Goal: Task Accomplishment & Management: Manage account settings

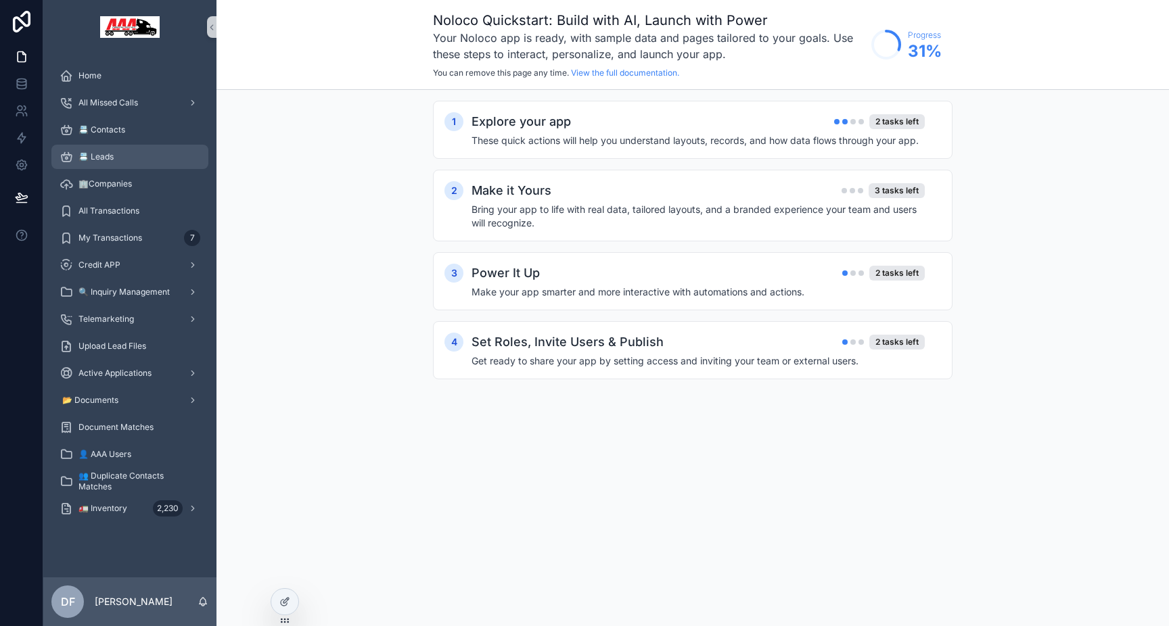
click at [127, 163] on div "📇 Leads" at bounding box center [130, 157] width 141 height 22
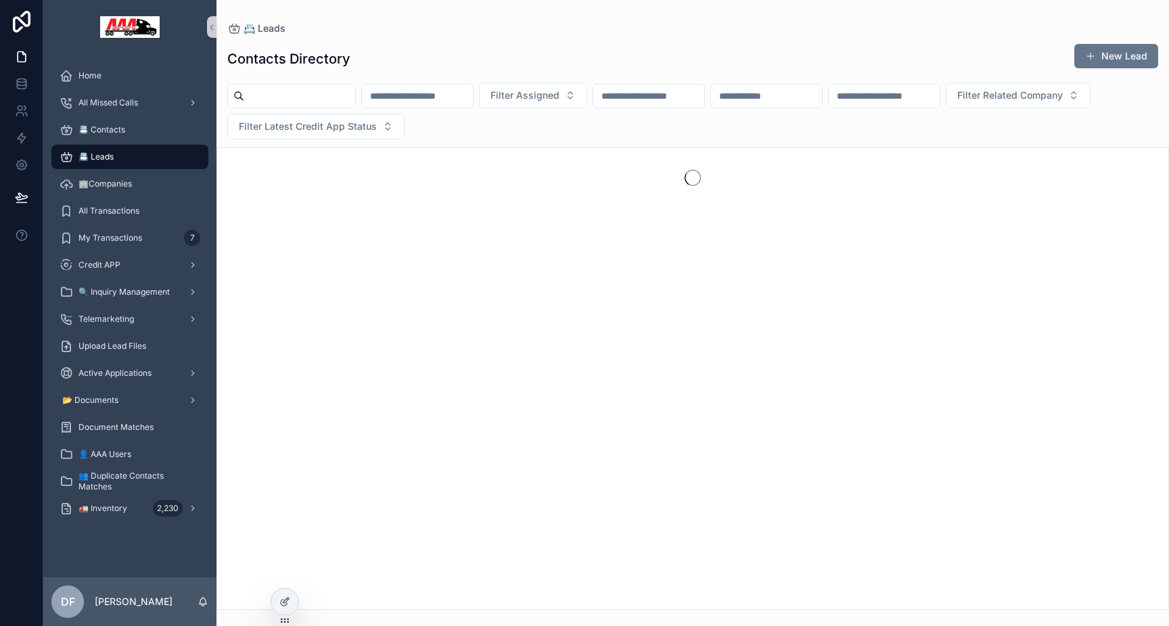
click at [103, 162] on div "📇 Leads" at bounding box center [130, 157] width 141 height 22
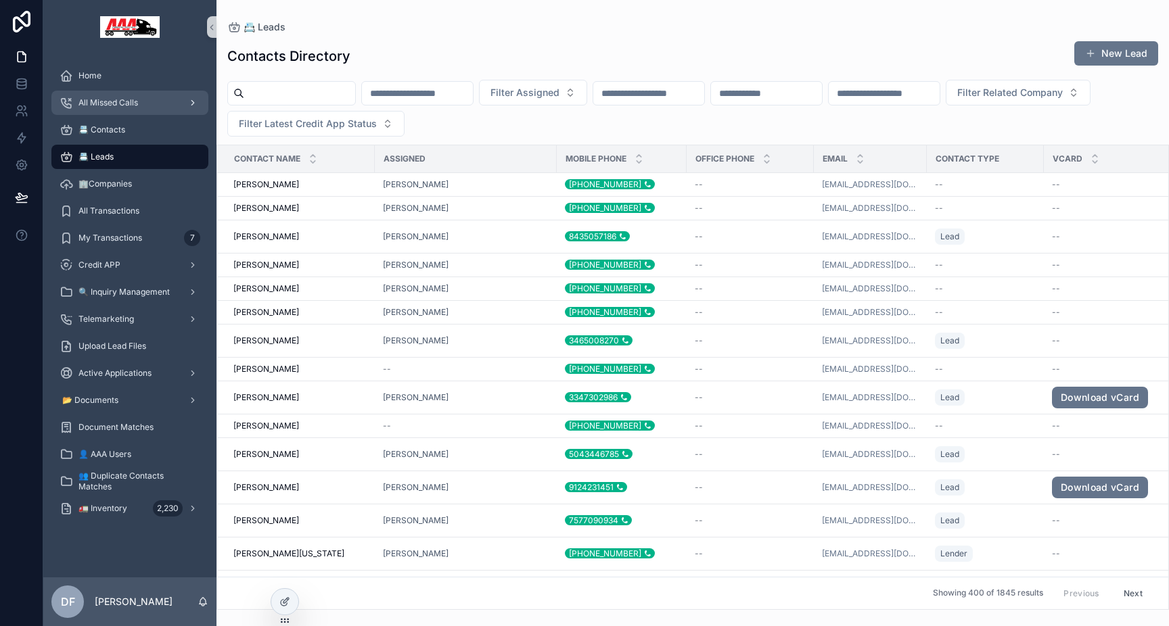
click at [131, 103] on span "All Missed Calls" at bounding box center [108, 102] width 60 height 11
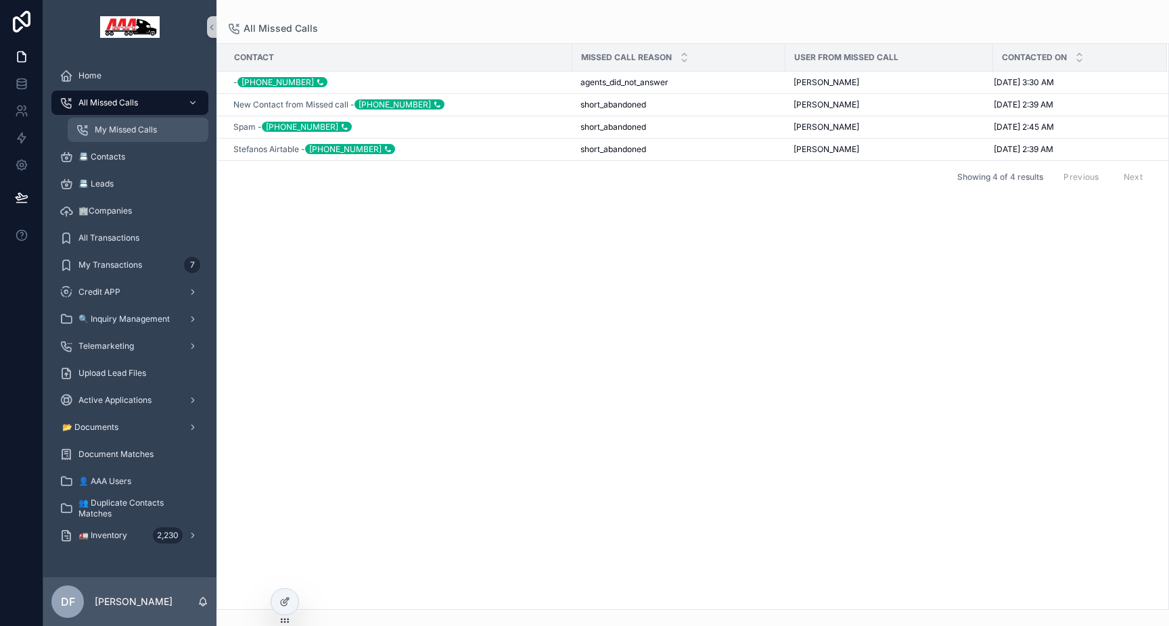
click at [126, 133] on span "My Missed Calls" at bounding box center [126, 129] width 62 height 11
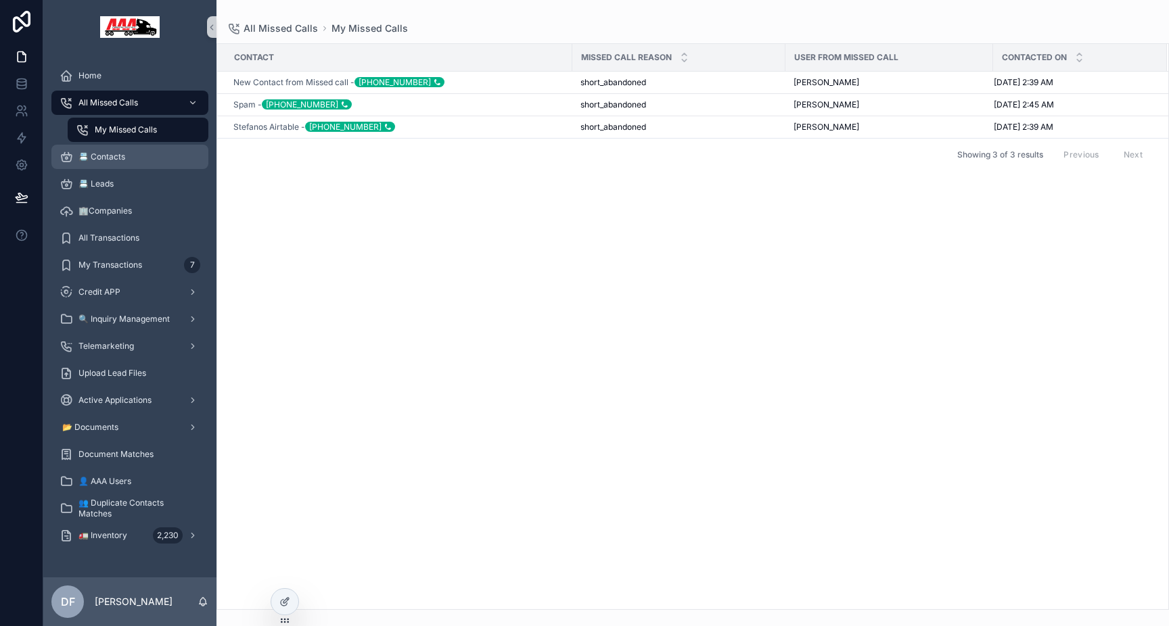
click at [104, 164] on div "📇 Contacts" at bounding box center [130, 157] width 141 height 22
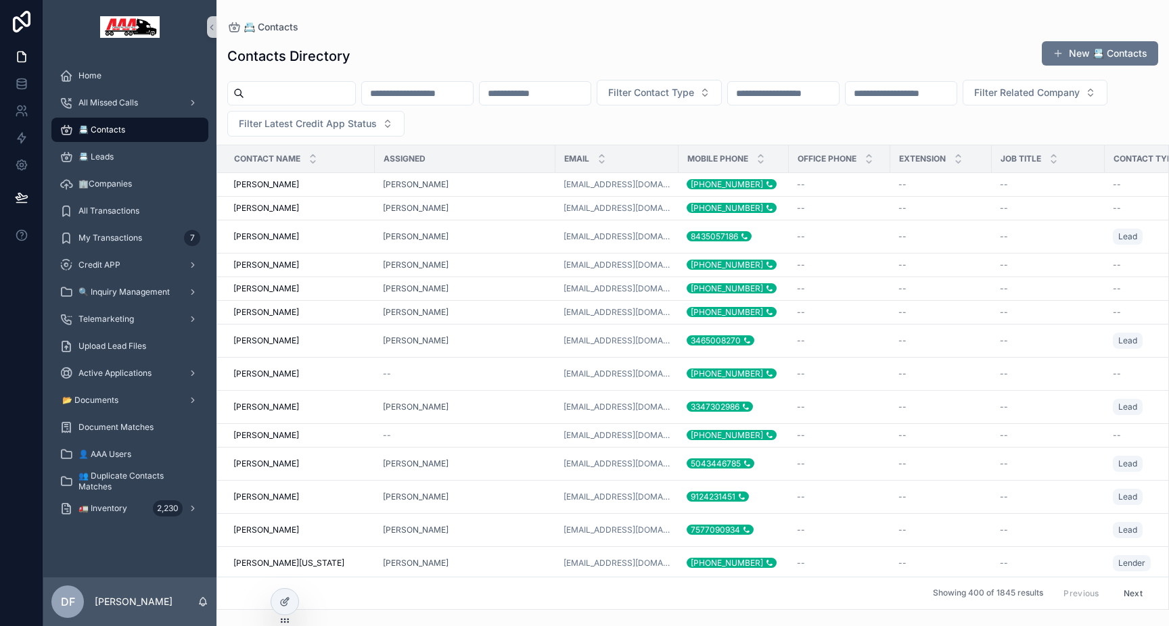
click at [432, 99] on input "scrollable content" at bounding box center [417, 93] width 111 height 19
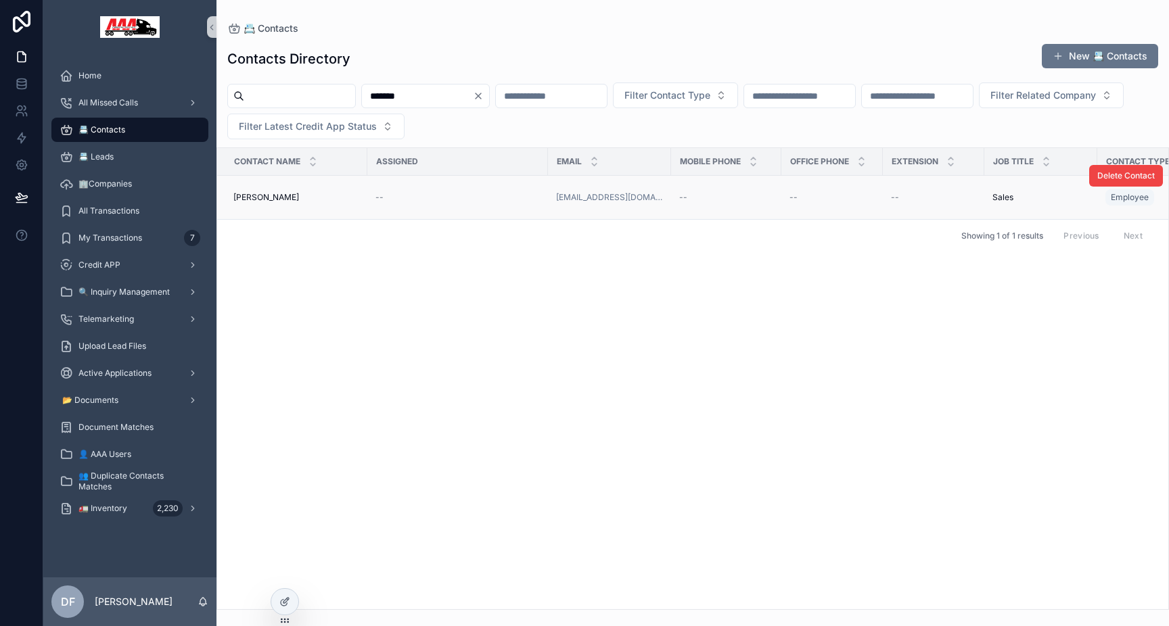
type input "*******"
click at [718, 192] on div "--" at bounding box center [726, 197] width 94 height 11
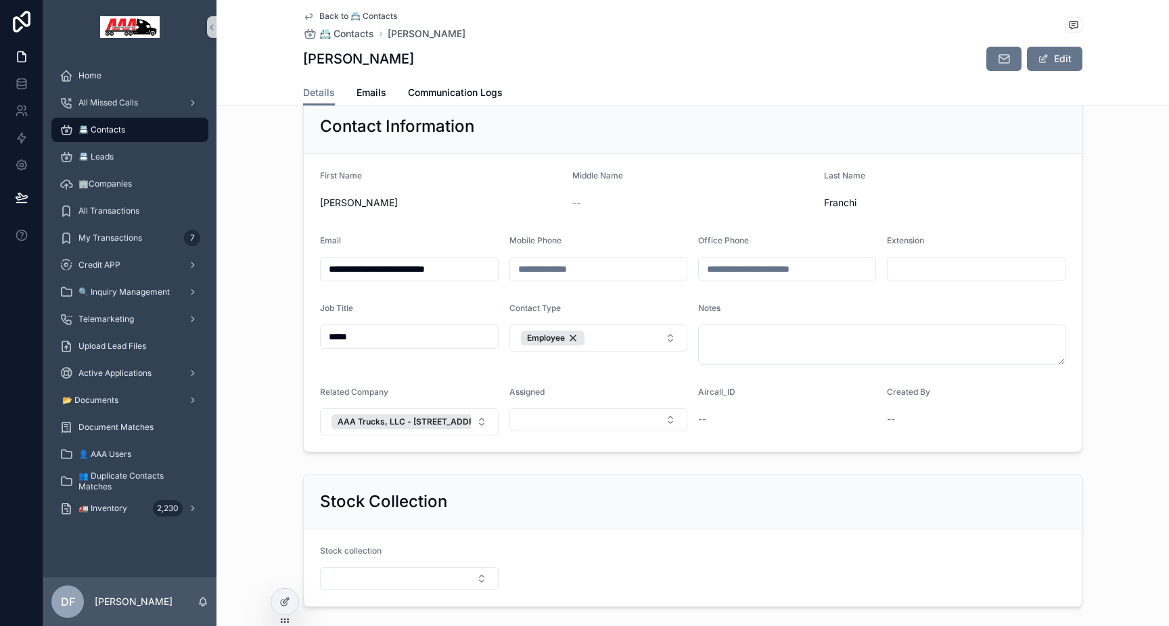
scroll to position [98, 0]
click at [726, 269] on input "scrollable content" at bounding box center [787, 267] width 177 height 19
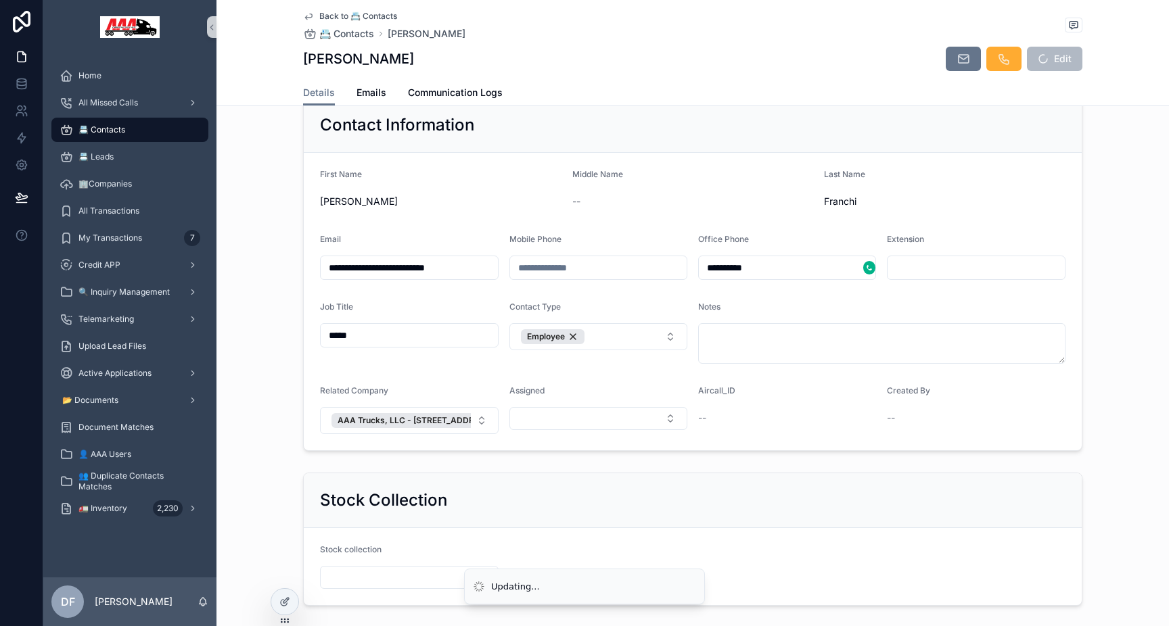
type input "**********"
click at [974, 236] on div "Extension" at bounding box center [976, 242] width 179 height 16
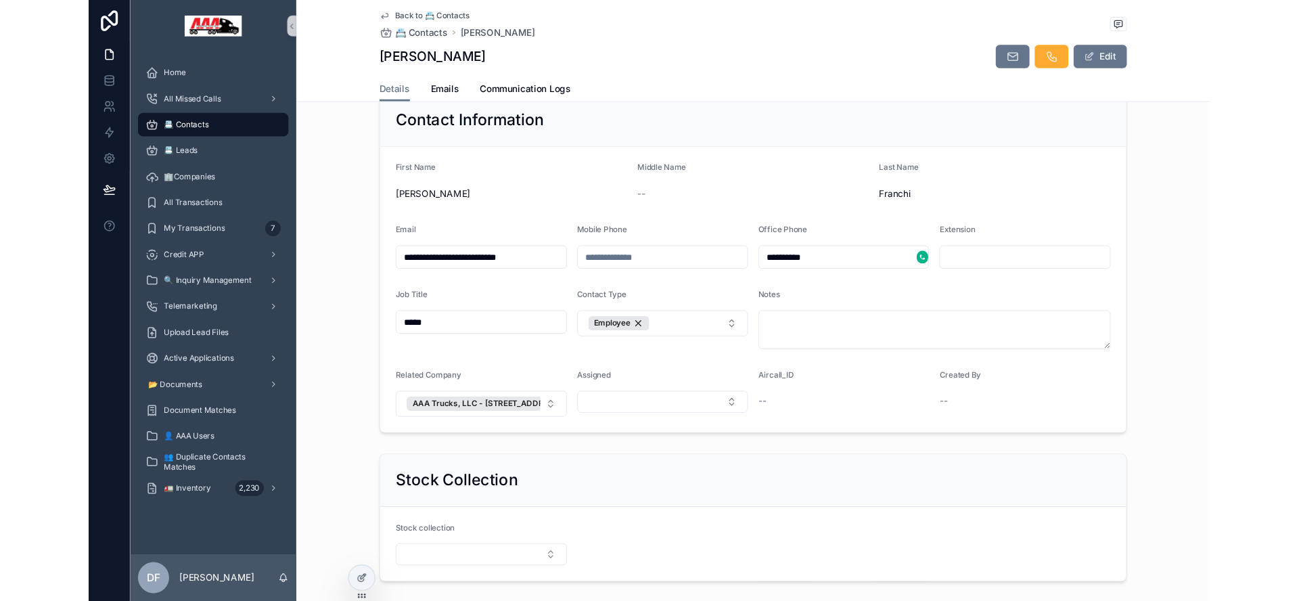
scroll to position [0, 0]
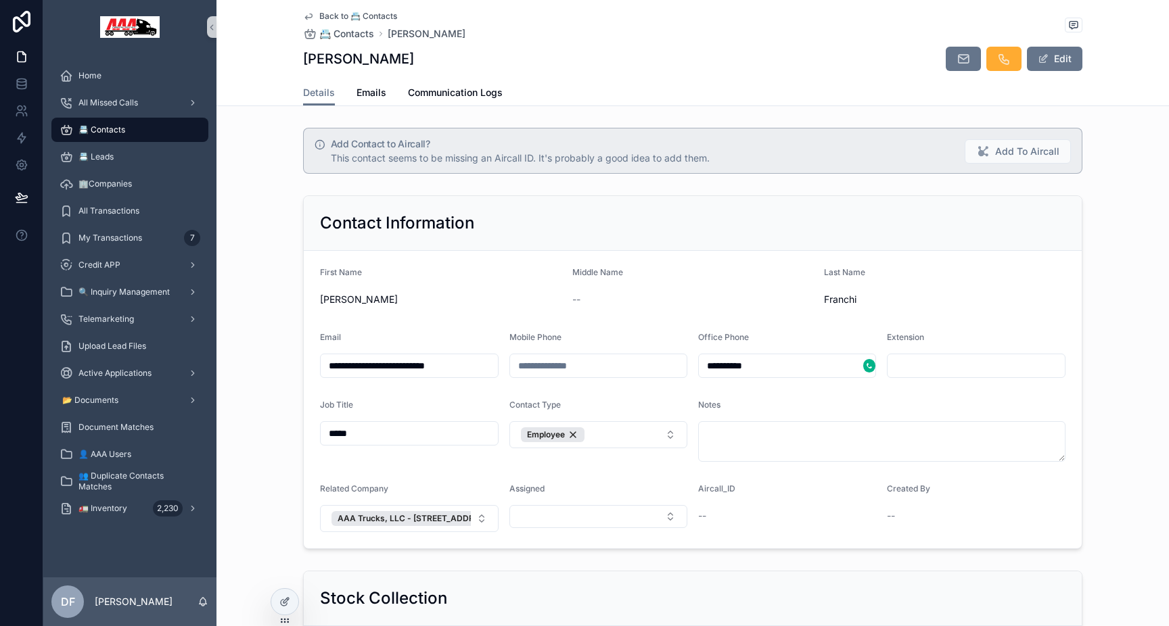
click at [868, 367] on div "scrollable content" at bounding box center [869, 366] width 12 height 14
click at [869, 366] on div "scrollable content" at bounding box center [869, 366] width 12 height 14
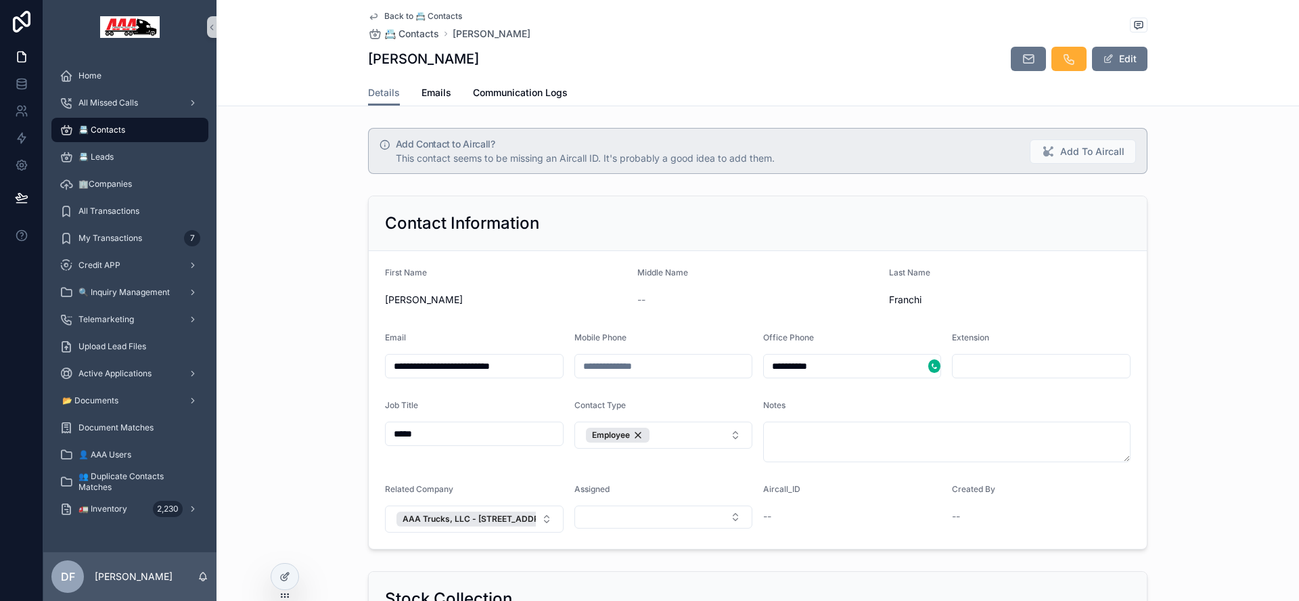
click at [811, 41] on div "Back to 📇 Contacts 📇 Contacts [PERSON_NAME] [PERSON_NAME] Edit" at bounding box center [757, 40] width 779 height 80
click at [1082, 157] on span "Add To Aircall" at bounding box center [1092, 152] width 64 height 14
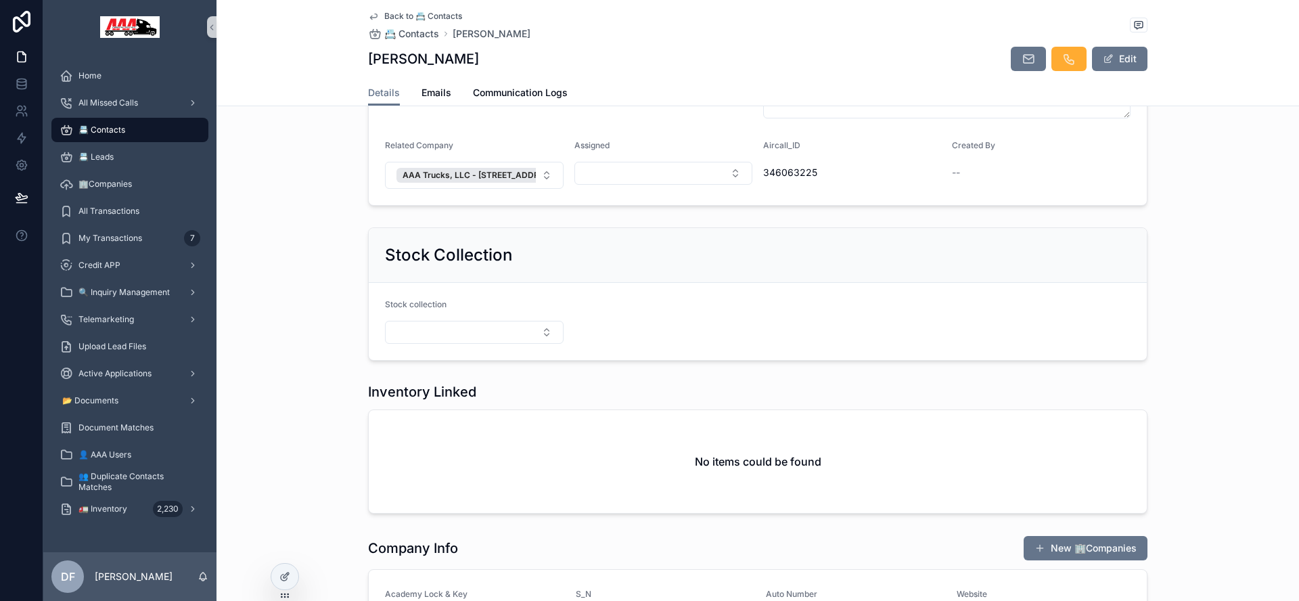
scroll to position [260, 0]
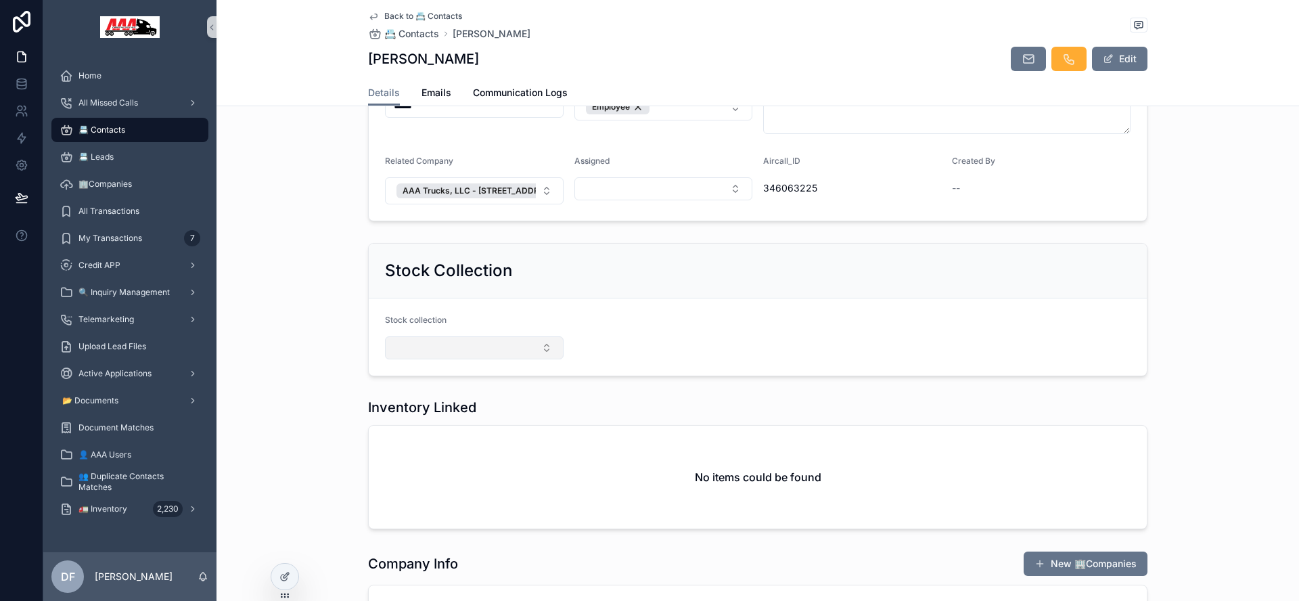
click at [509, 356] on button "Select Button" at bounding box center [474, 347] width 179 height 23
click at [645, 344] on form "Stock collection" at bounding box center [758, 336] width 778 height 77
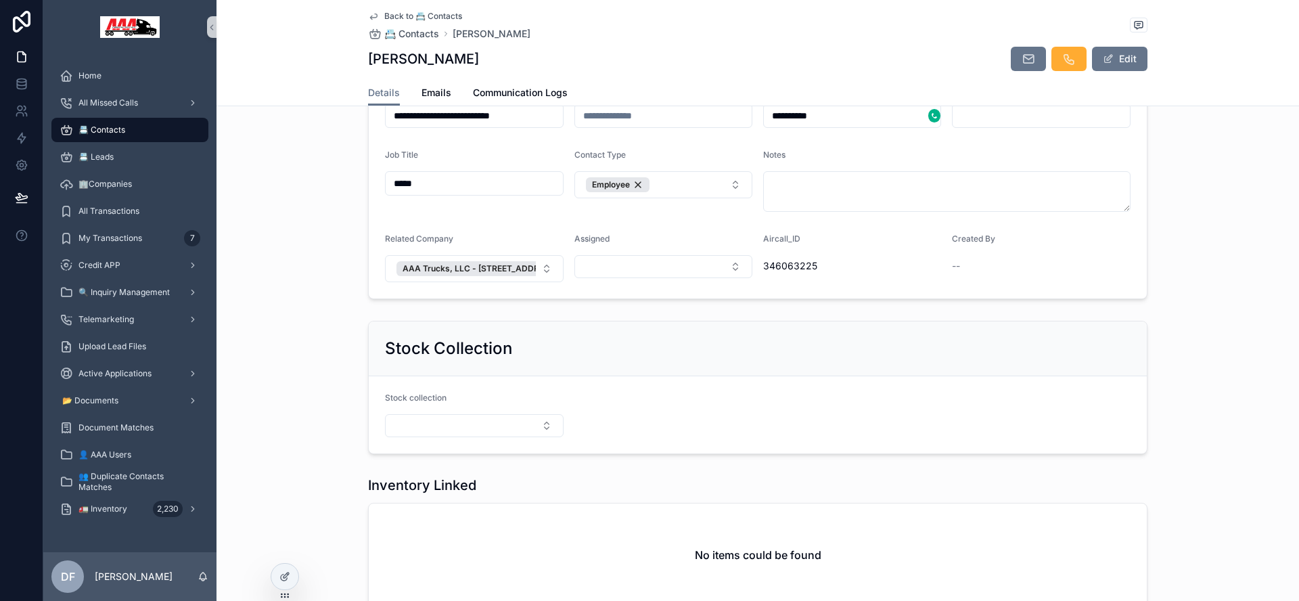
scroll to position [177, 0]
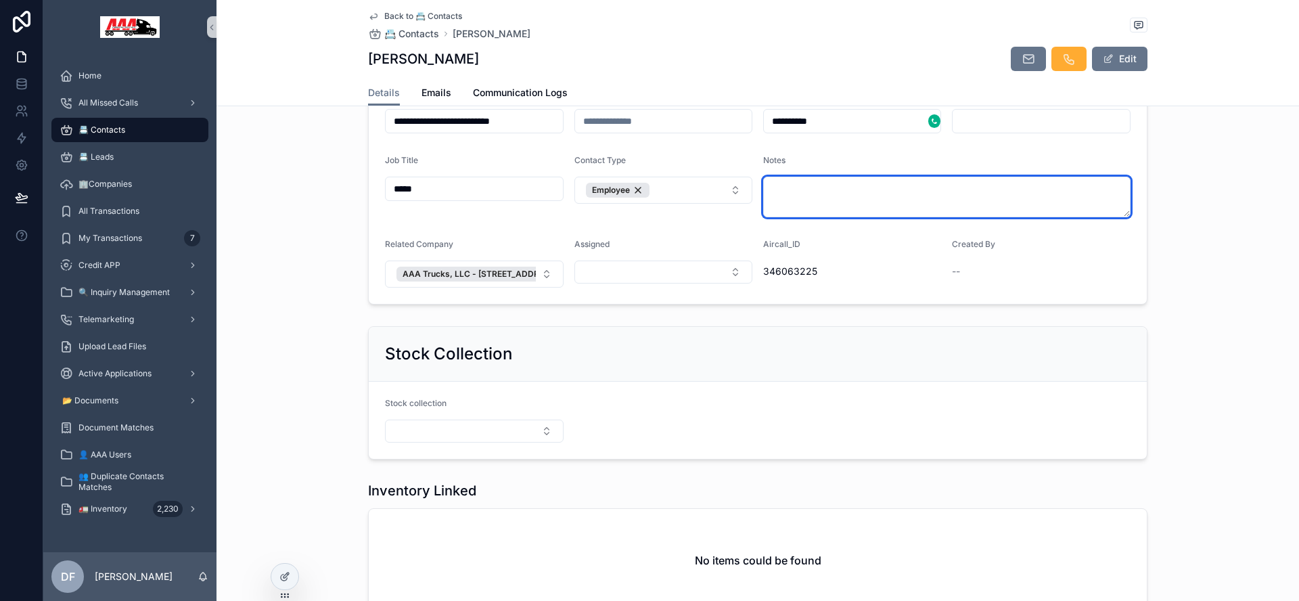
click at [902, 194] on textarea "scrollable content" at bounding box center [946, 197] width 367 height 41
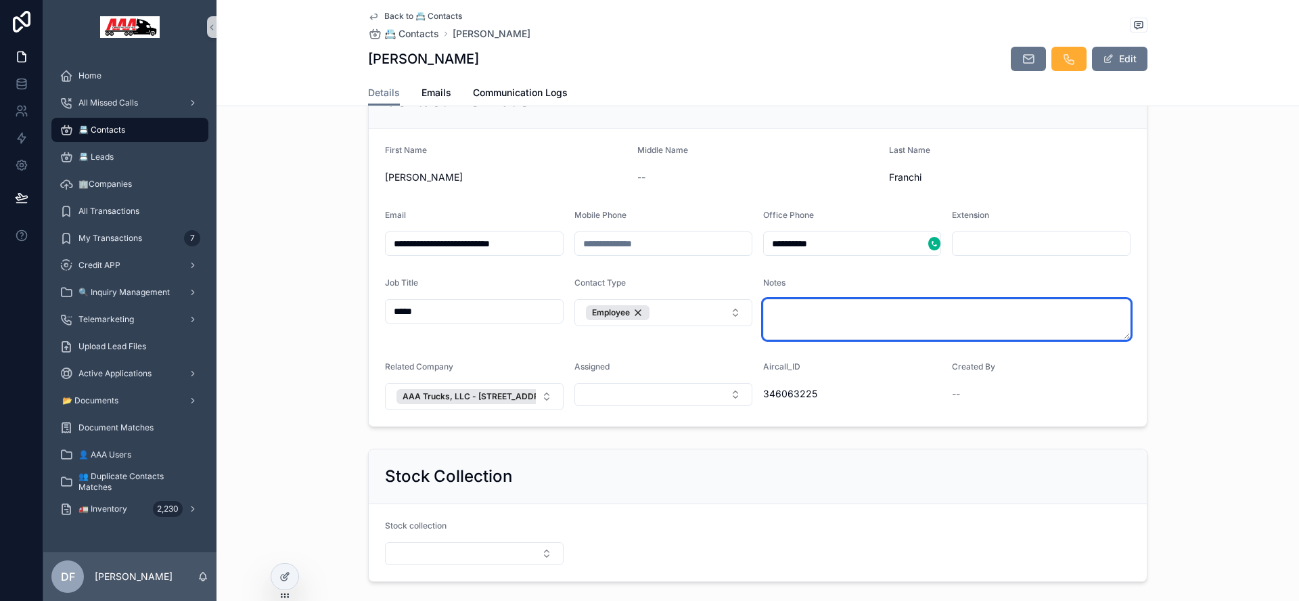
scroll to position [0, 0]
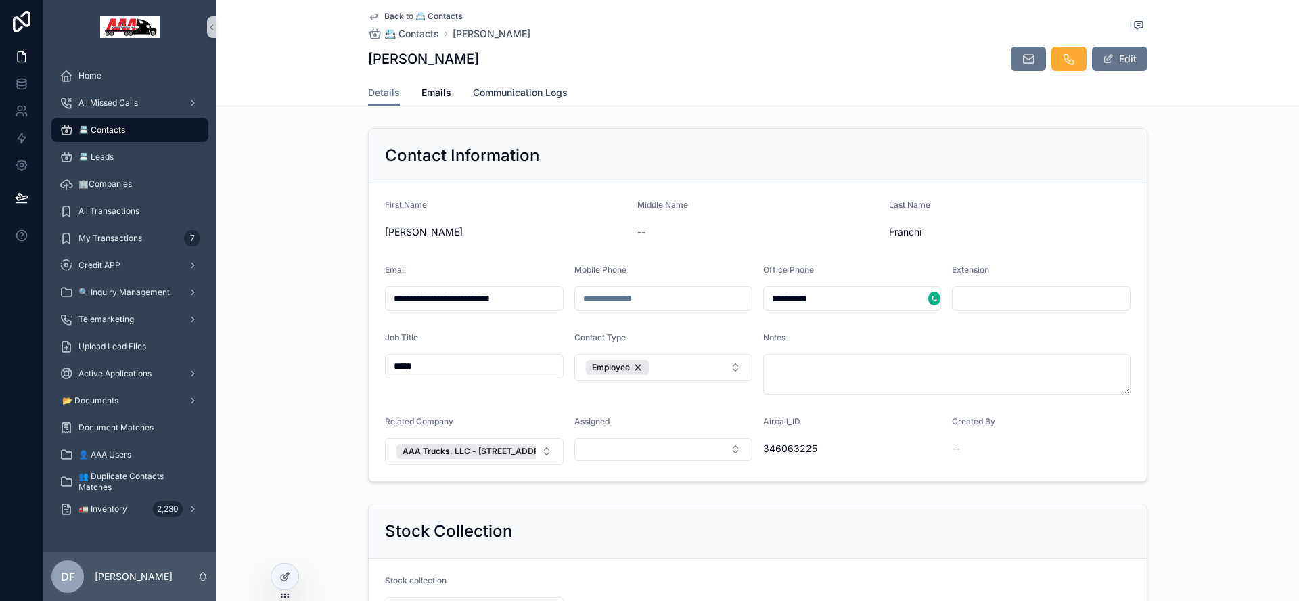
click at [493, 90] on span "Communication Logs" at bounding box center [520, 93] width 95 height 14
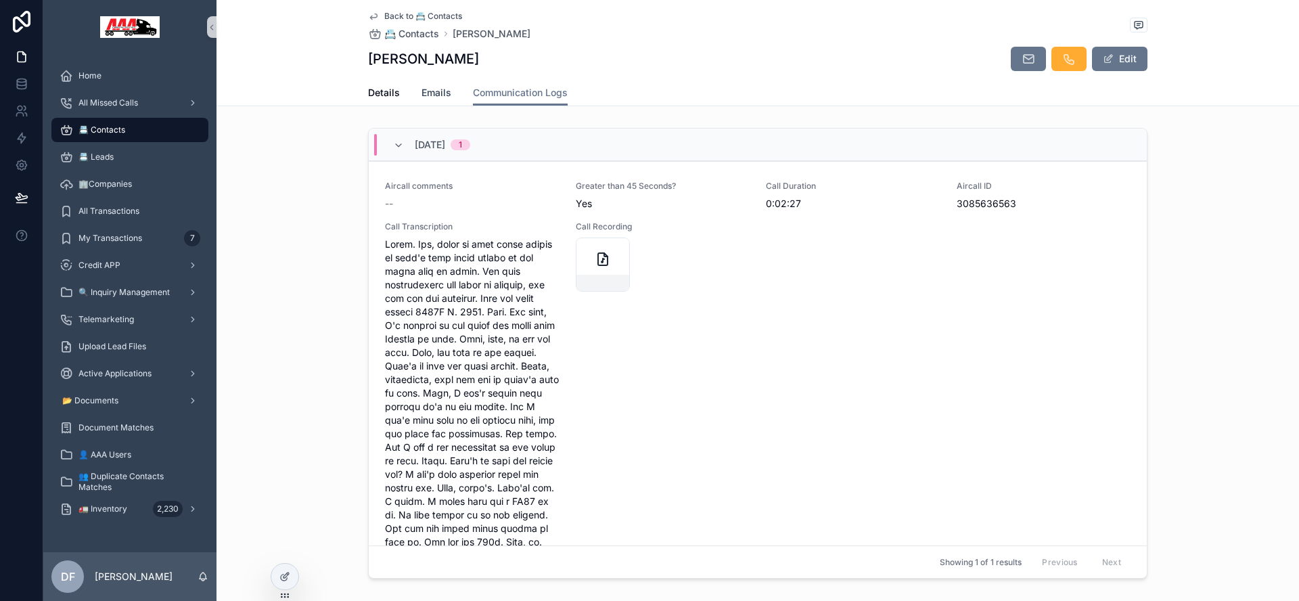
click at [439, 93] on span "Emails" at bounding box center [436, 93] width 30 height 14
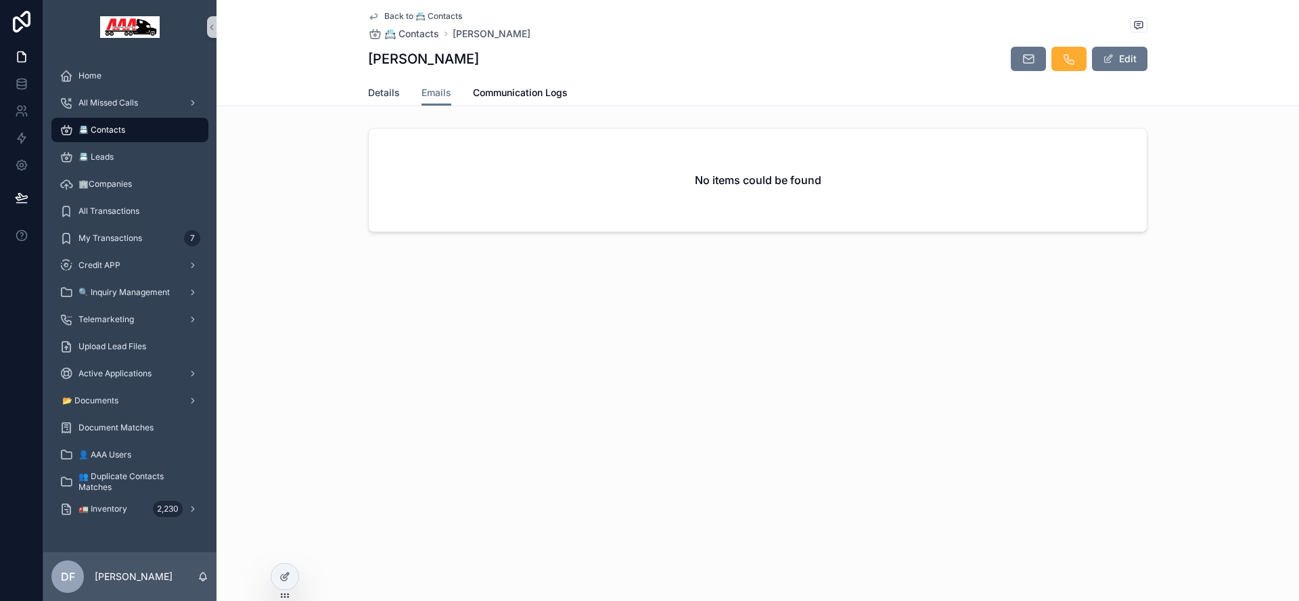
click at [394, 96] on span "Details" at bounding box center [384, 93] width 32 height 14
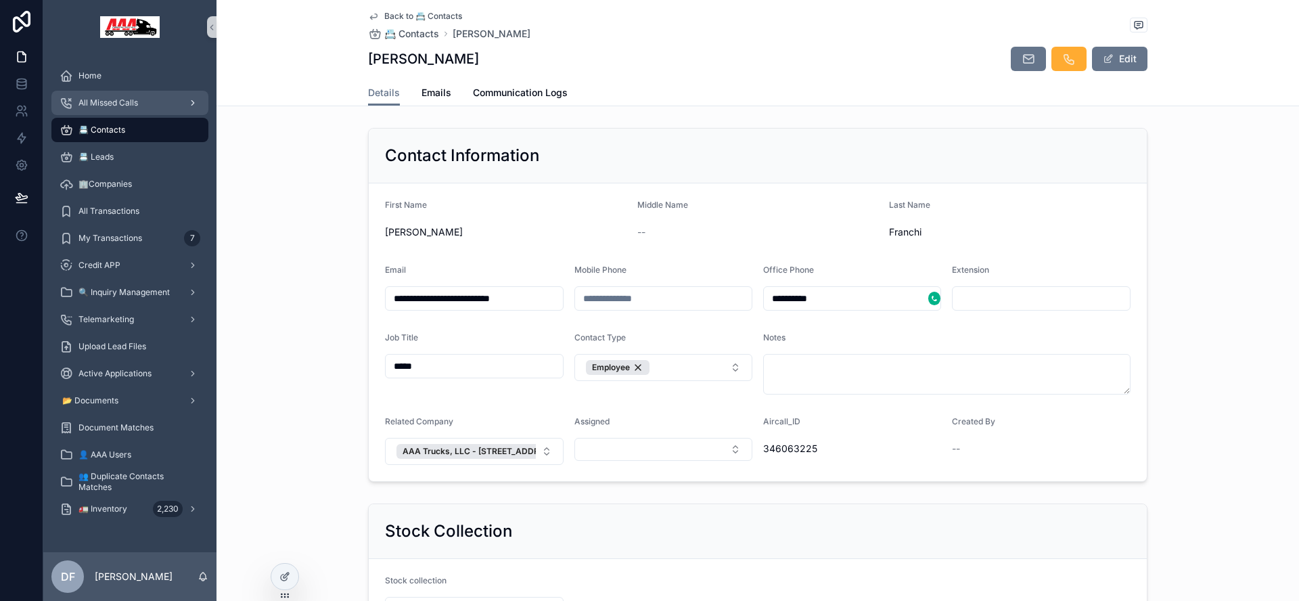
click at [108, 103] on span "All Missed Calls" at bounding box center [108, 102] width 60 height 11
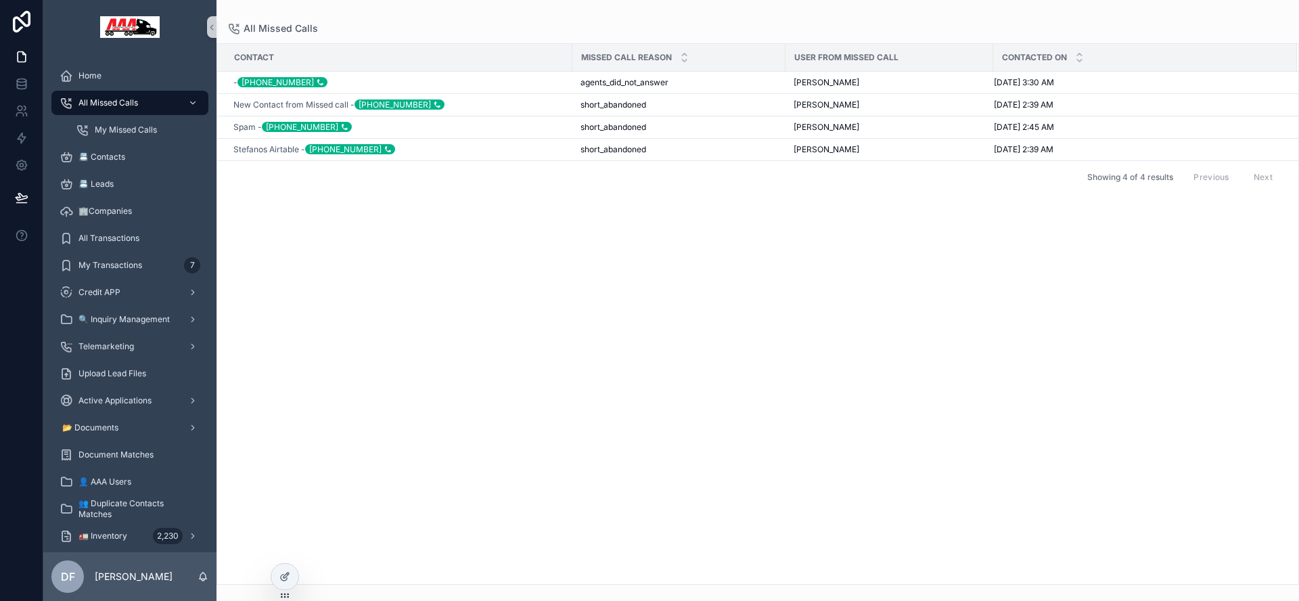
click at [363, 211] on div "Contact Missed Call Reason User from Missed Call Contacted On - [PHONE_NUMBER] …" at bounding box center [757, 314] width 1081 height 540
click at [246, 126] on span "Spam - [PHONE_NUMBER]" at bounding box center [292, 127] width 118 height 11
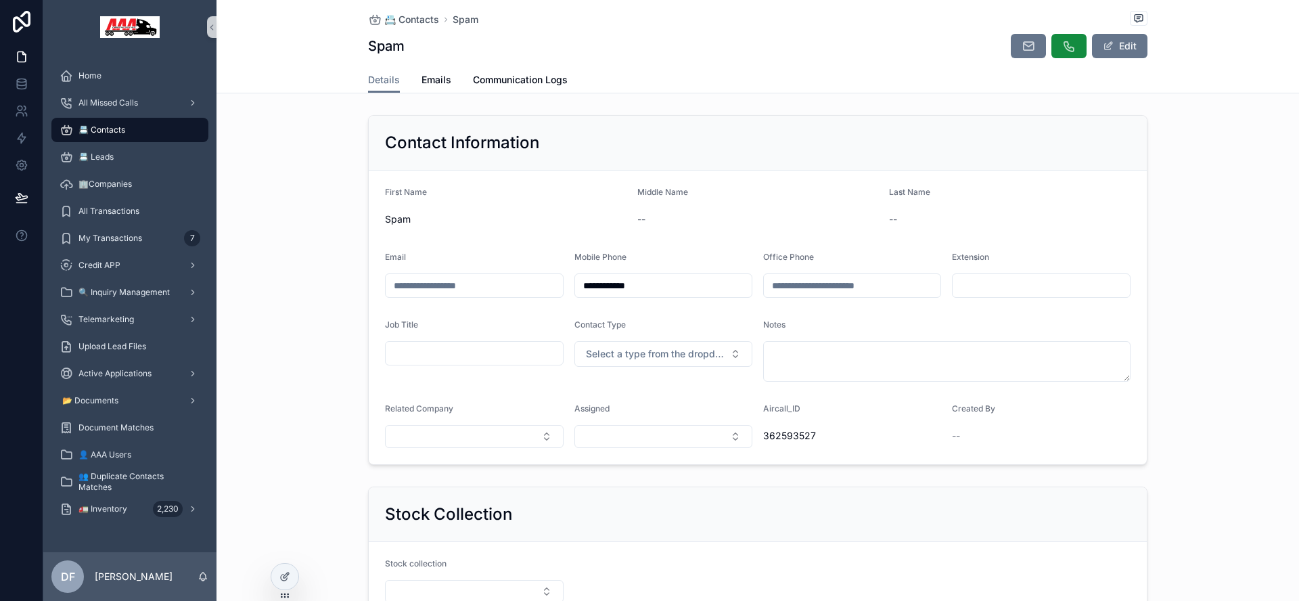
click at [410, 227] on div "Spam" at bounding box center [505, 219] width 241 height 22
click at [1125, 37] on button "Edit" at bounding box center [1119, 46] width 55 height 24
click at [546, 223] on input "****" at bounding box center [506, 220] width 240 height 19
click at [787, 223] on input "scrollable content" at bounding box center [758, 220] width 240 height 19
click at [922, 212] on input "scrollable content" at bounding box center [1009, 220] width 240 height 19
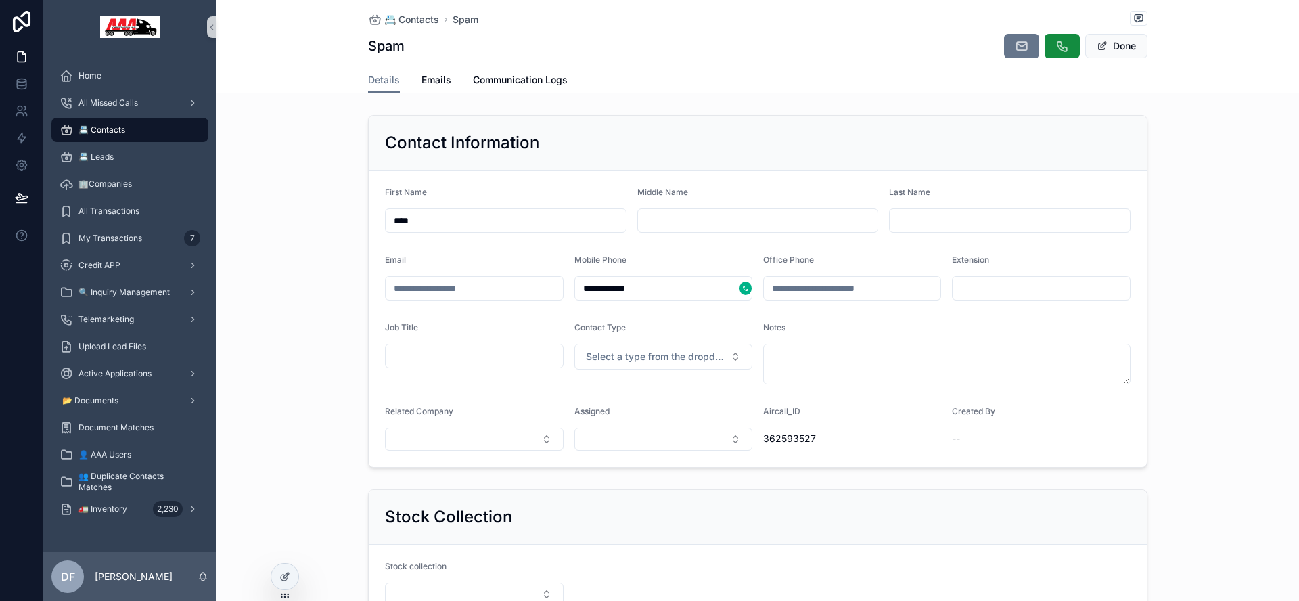
click at [943, 113] on div "**********" at bounding box center [757, 291] width 1082 height 363
click at [1115, 41] on button "Done" at bounding box center [1116, 46] width 62 height 24
click at [95, 132] on span "📇 Contacts" at bounding box center [101, 129] width 47 height 11
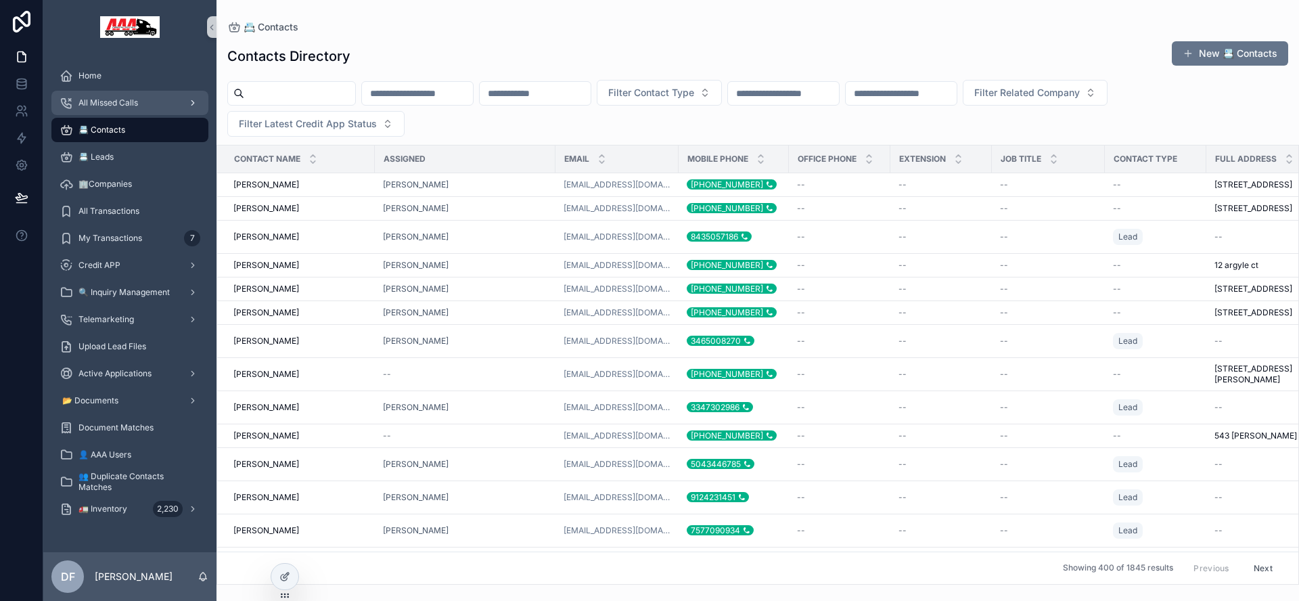
click at [103, 99] on span "All Missed Calls" at bounding box center [108, 102] width 60 height 11
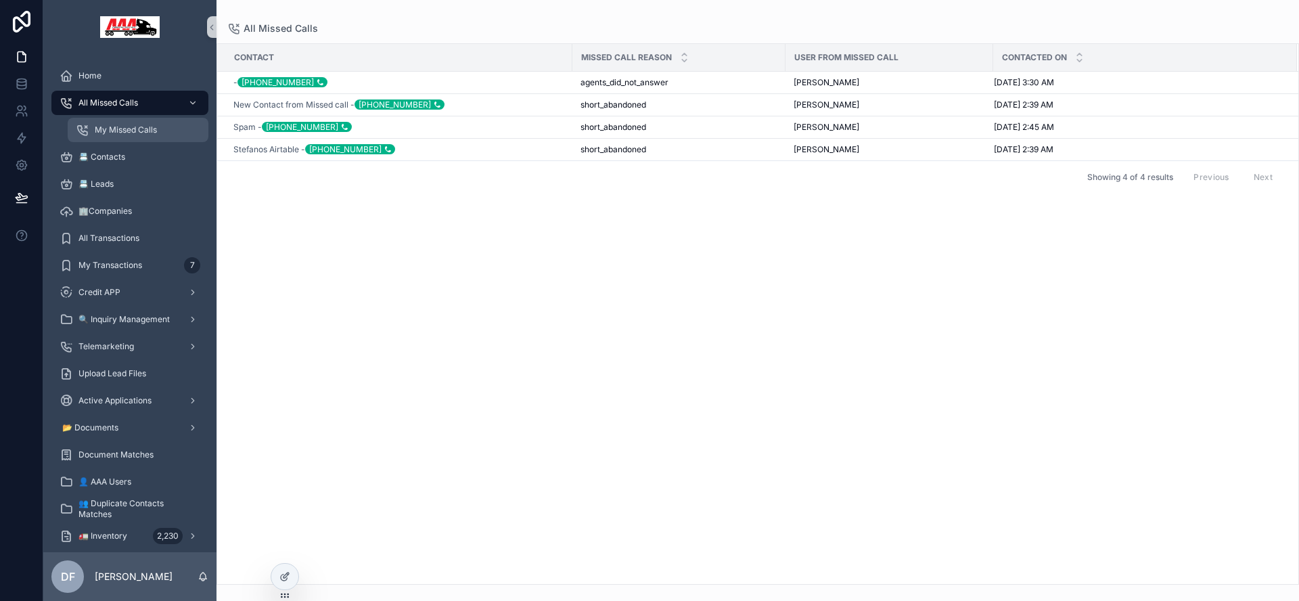
click at [148, 123] on div "My Missed Calls" at bounding box center [138, 130] width 124 height 22
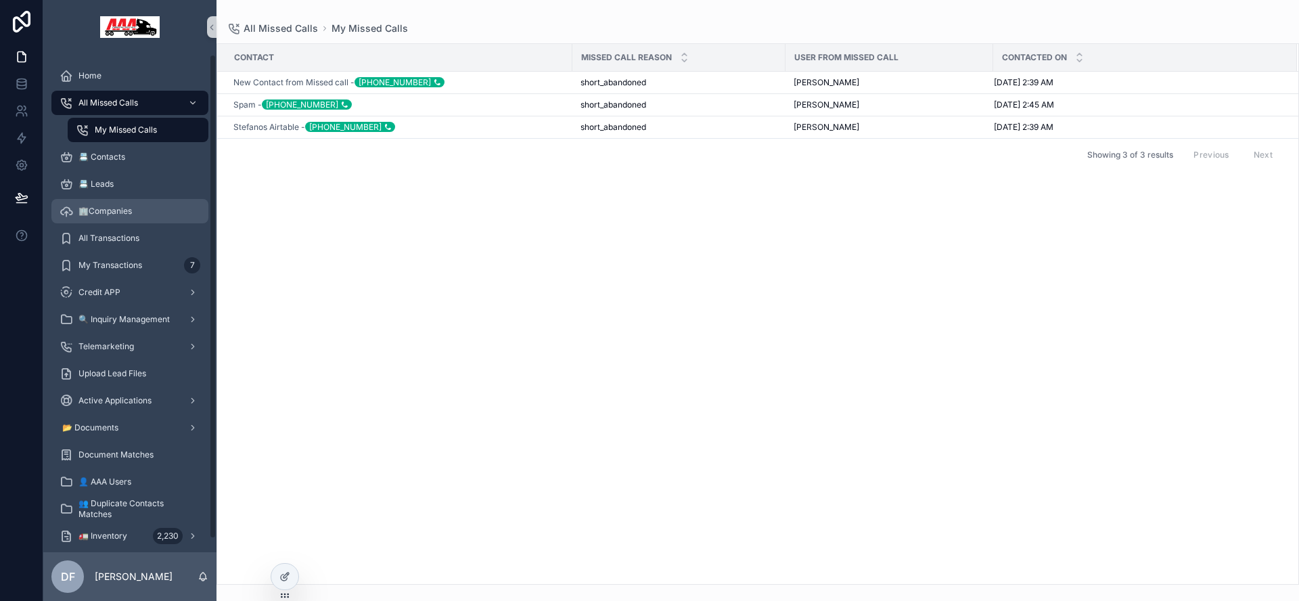
click at [141, 218] on div "🏢Companies" at bounding box center [130, 211] width 141 height 22
